Goal: Information Seeking & Learning: Learn about a topic

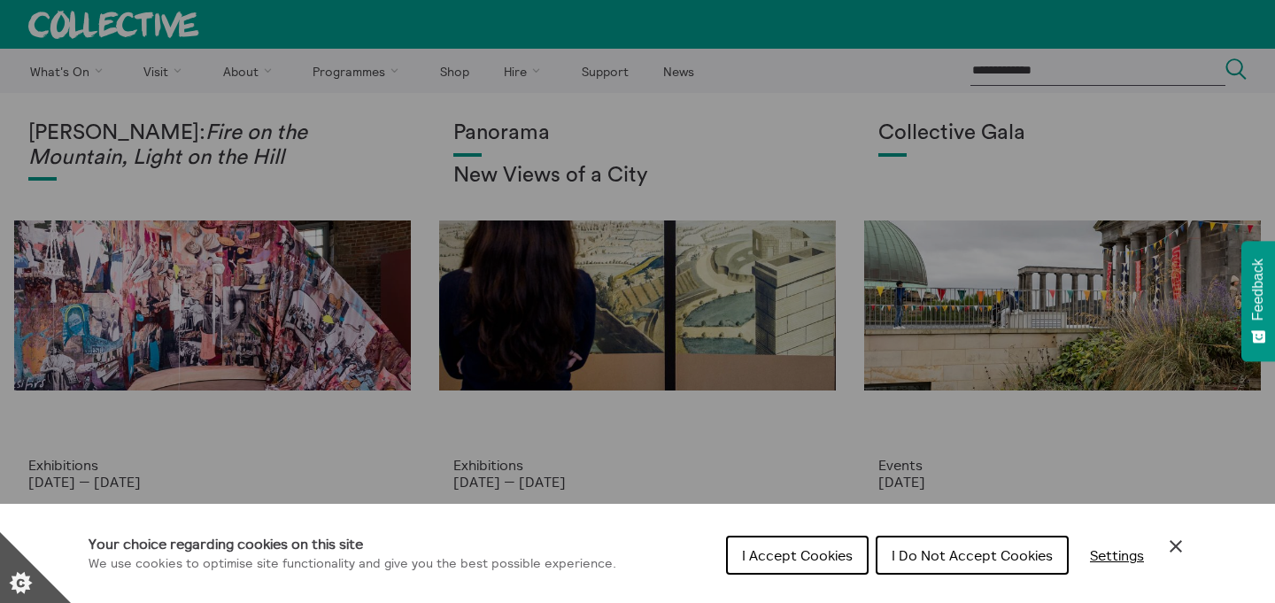
click at [939, 560] on span "I Do Not Accept Cookies" at bounding box center [972, 555] width 161 height 18
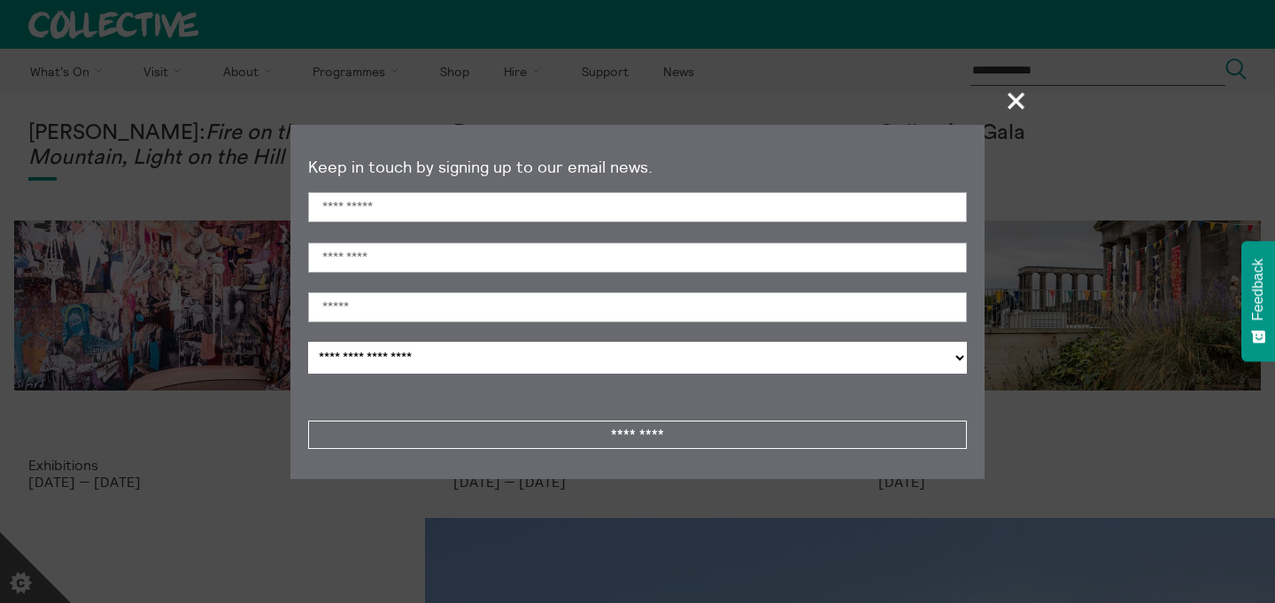
click at [1017, 110] on span "+" at bounding box center [1017, 100] width 52 height 52
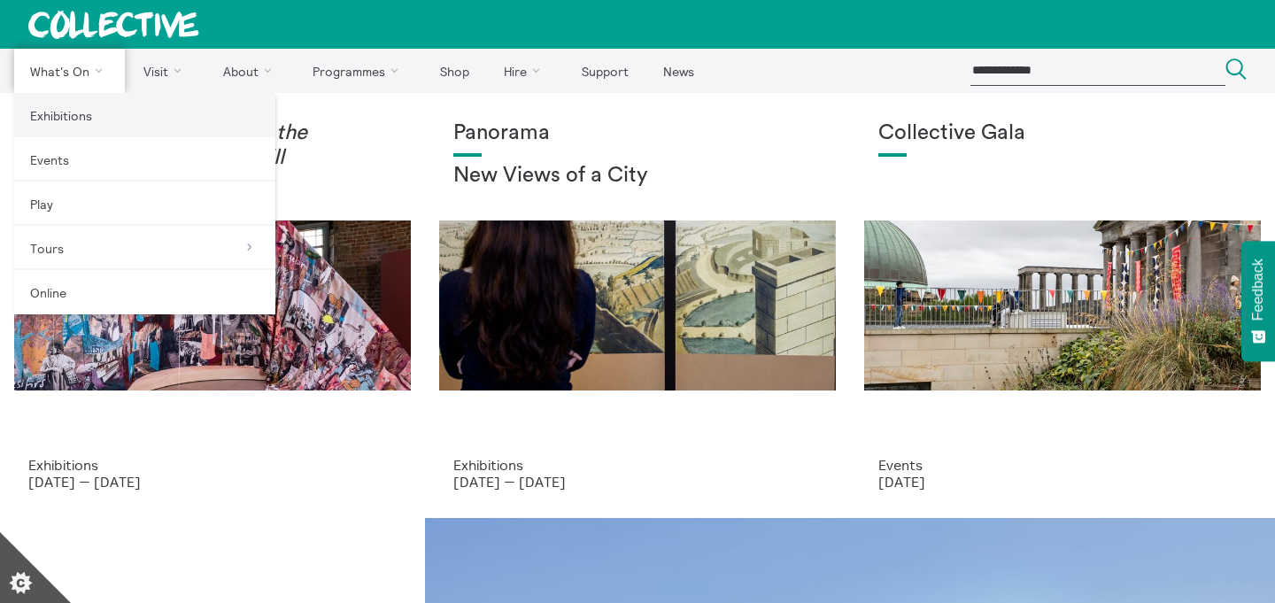
click at [63, 112] on link "Exhibitions" at bounding box center [144, 115] width 261 height 44
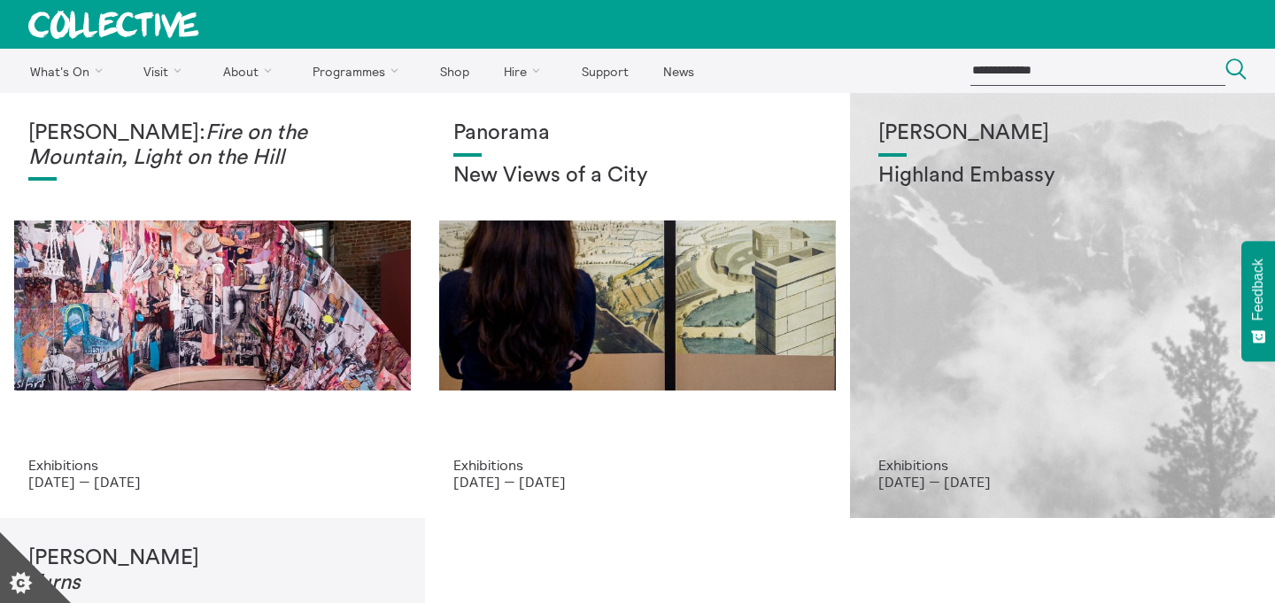
click at [990, 154] on div "Shen Xin Highland Embassy" at bounding box center [1062, 289] width 368 height 336
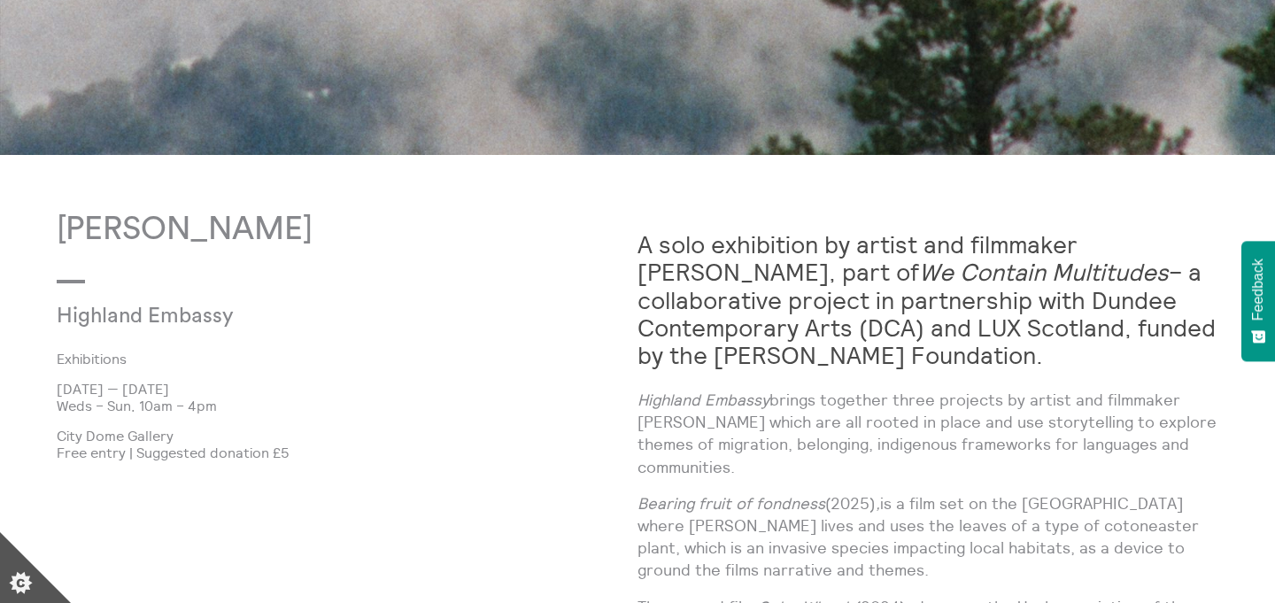
scroll to position [924, 0]
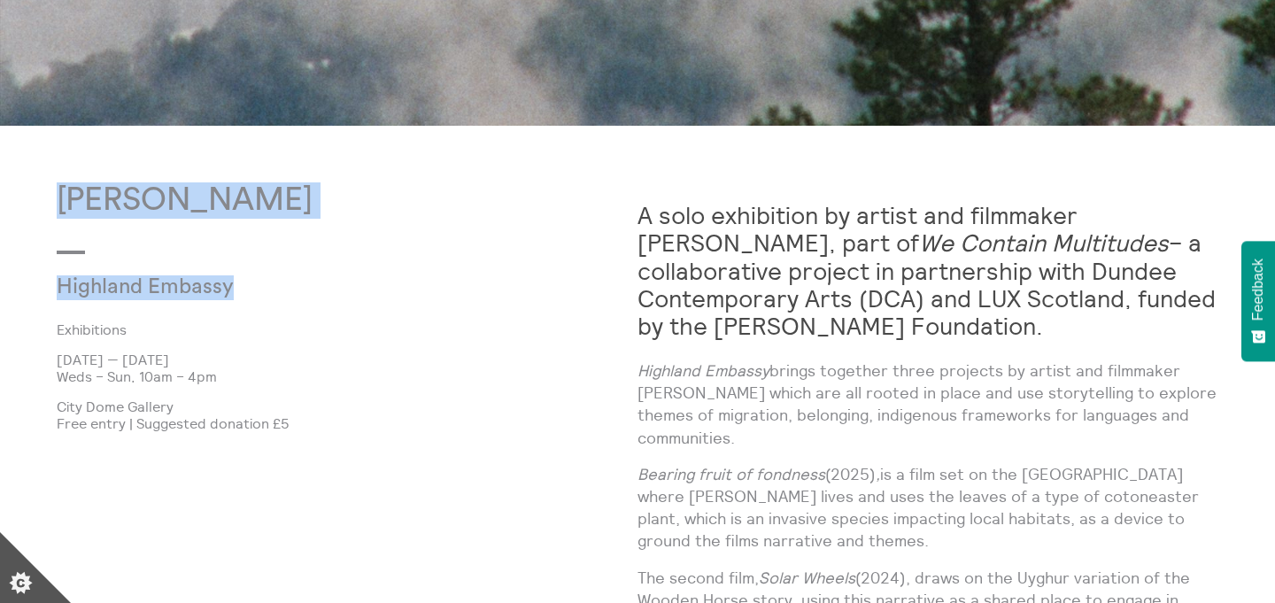
drag, startPoint x: 266, startPoint y: 294, endPoint x: 50, endPoint y: 196, distance: 237.4
click at [50, 196] on body "**********" at bounding box center [637, 431] width 1275 height 2711
copy div "[PERSON_NAME] Highland Embassy"
click at [712, 275] on strong "A solo exhibition by artist and filmmaker [PERSON_NAME], part of We Contain Mul…" at bounding box center [927, 270] width 578 height 140
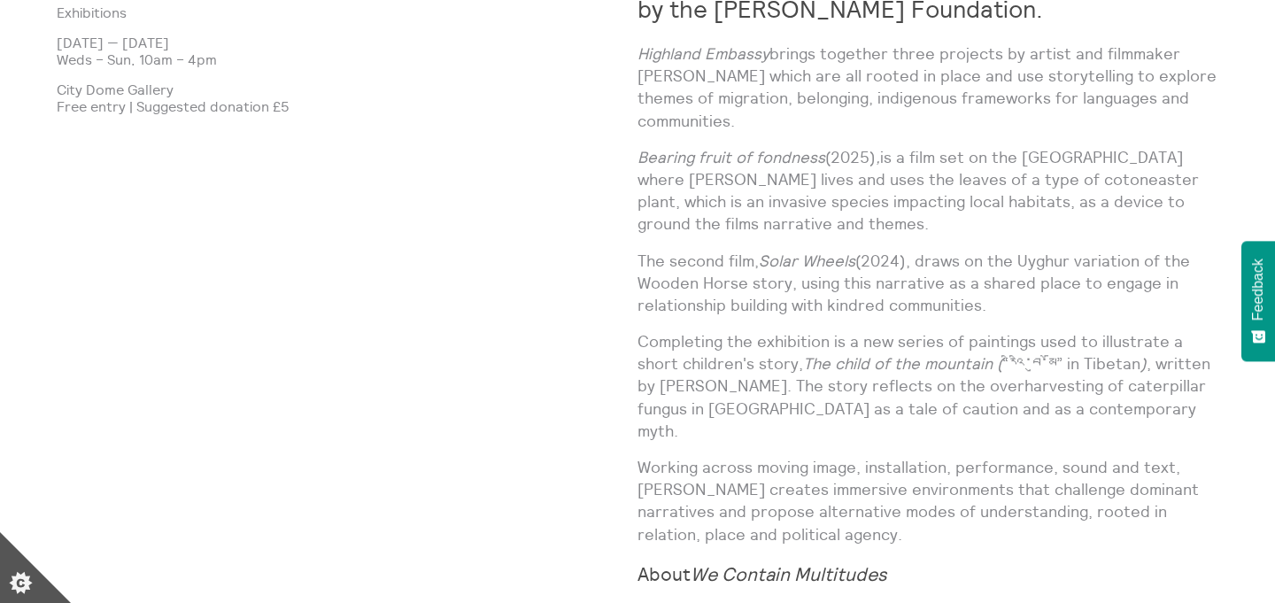
scroll to position [1245, 0]
